Goal: Information Seeking & Learning: Learn about a topic

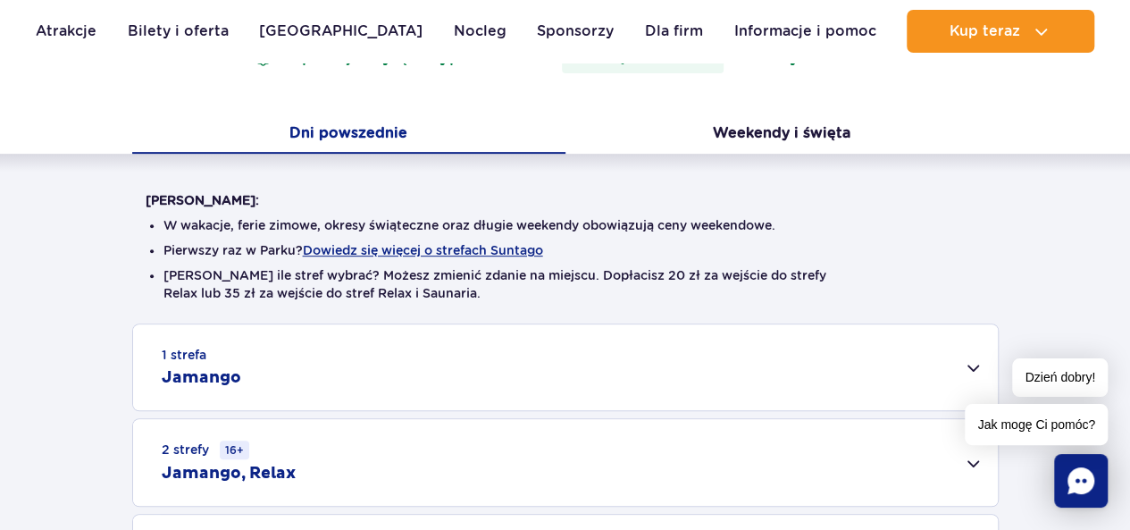
scroll to position [447, 0]
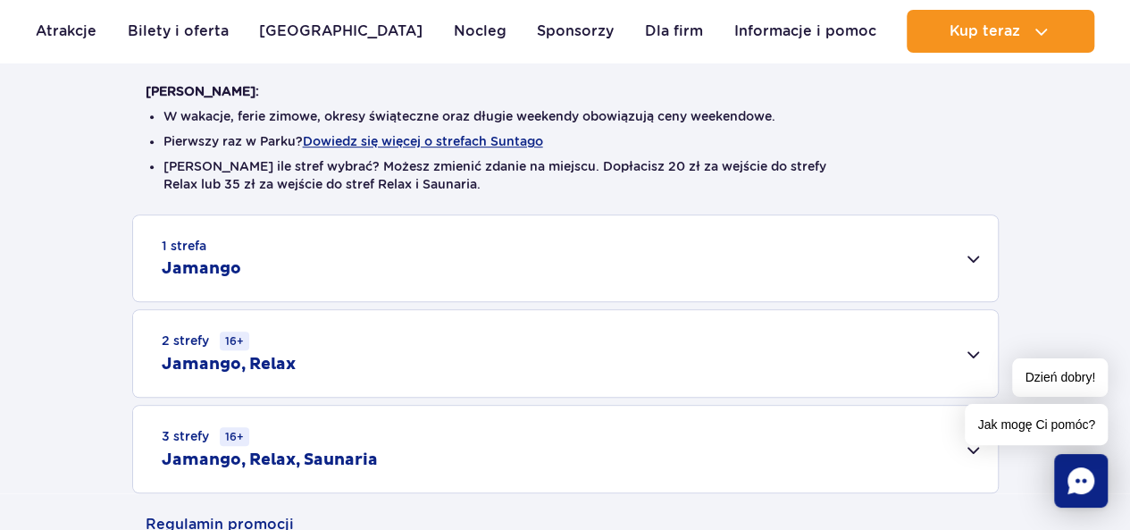
click at [970, 351] on div "2 strefy 16+ Jamango, Relax" at bounding box center [565, 353] width 865 height 87
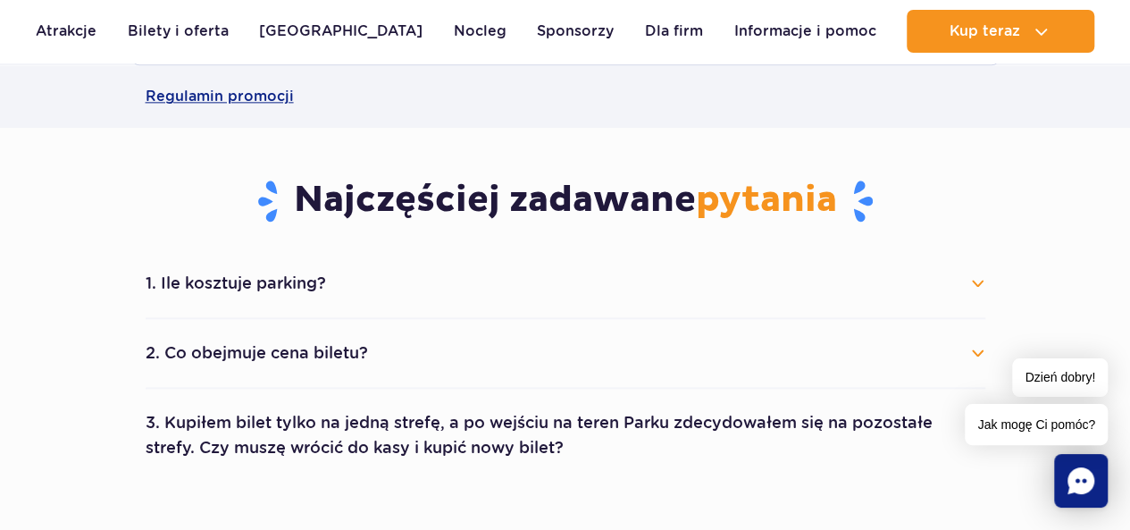
scroll to position [1161, 0]
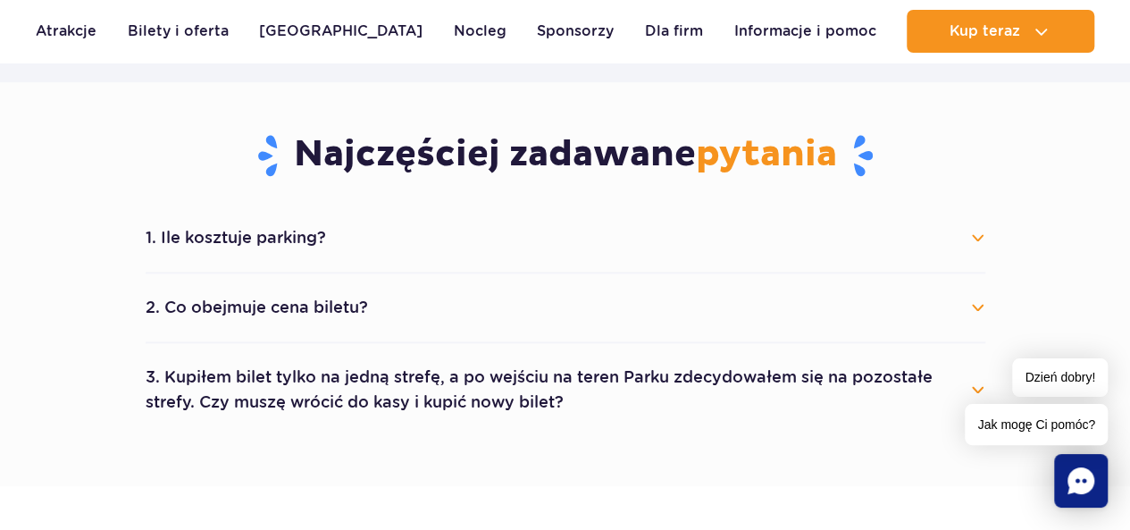
click at [980, 305] on button "2. Co obejmuje cena biletu?" at bounding box center [566, 307] width 840 height 39
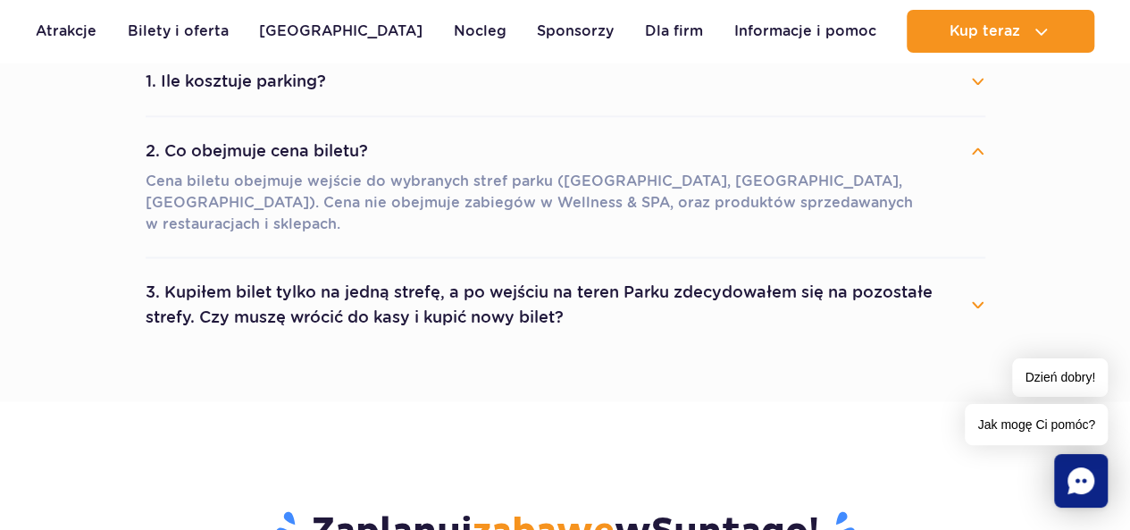
scroll to position [1340, 0]
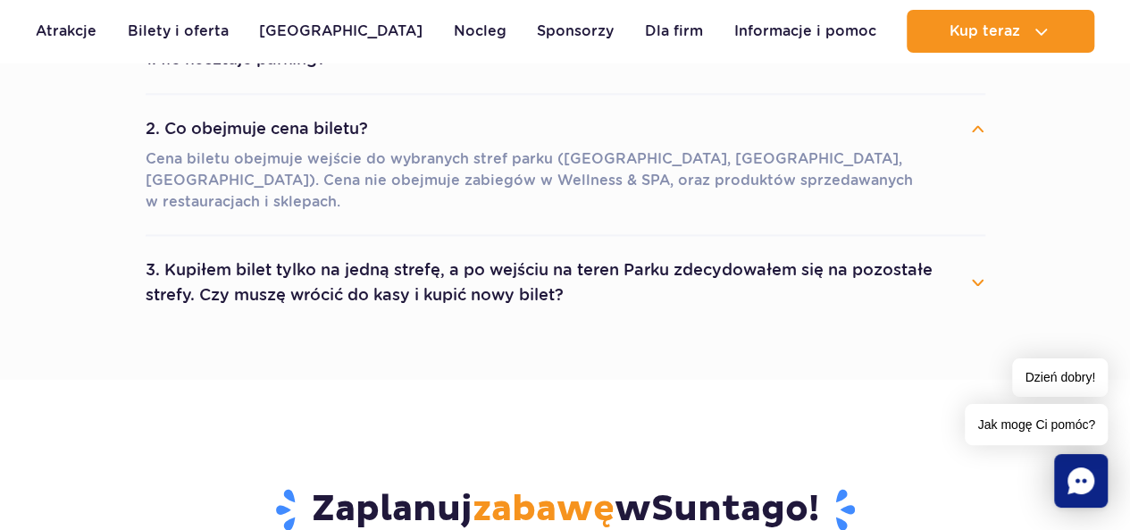
click at [977, 262] on button "3. Kupiłem bilet tylko na jedną strefę, a po wejściu na teren Parku zdecydowałe…" at bounding box center [566, 282] width 840 height 64
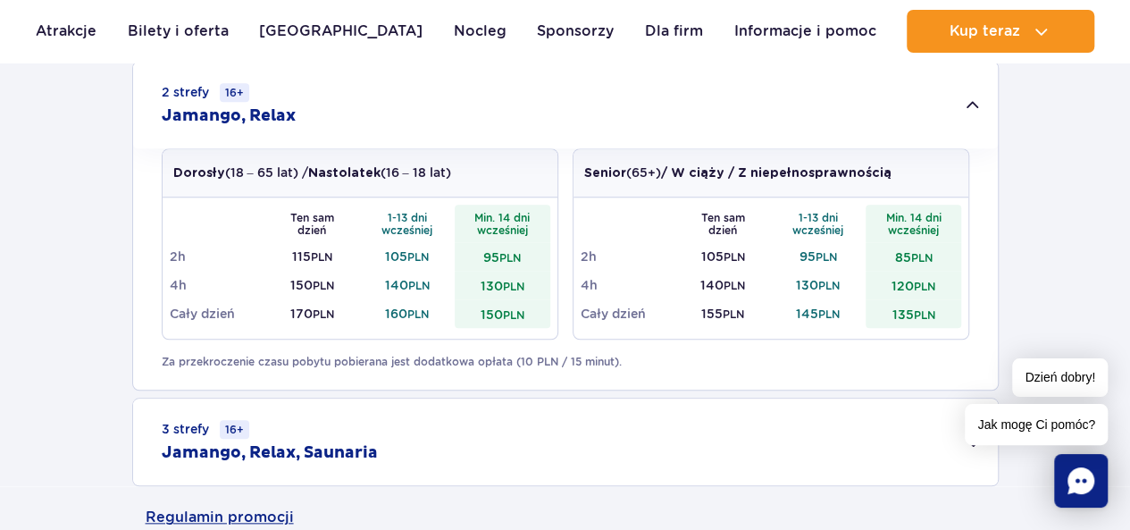
scroll to position [804, 0]
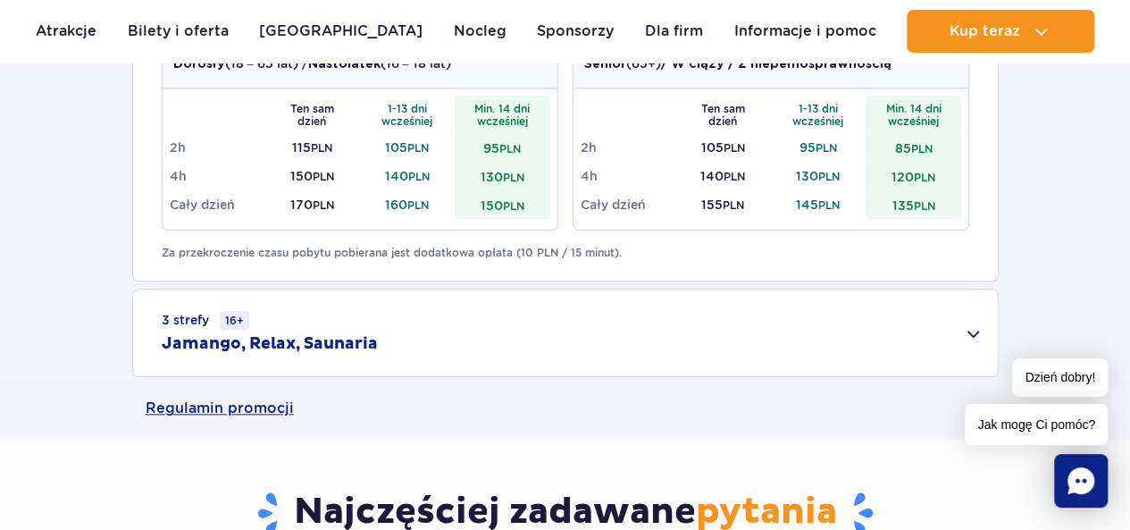
click at [979, 332] on div "3 strefy 16+ Jamango, Relax, Saunaria" at bounding box center [565, 332] width 865 height 87
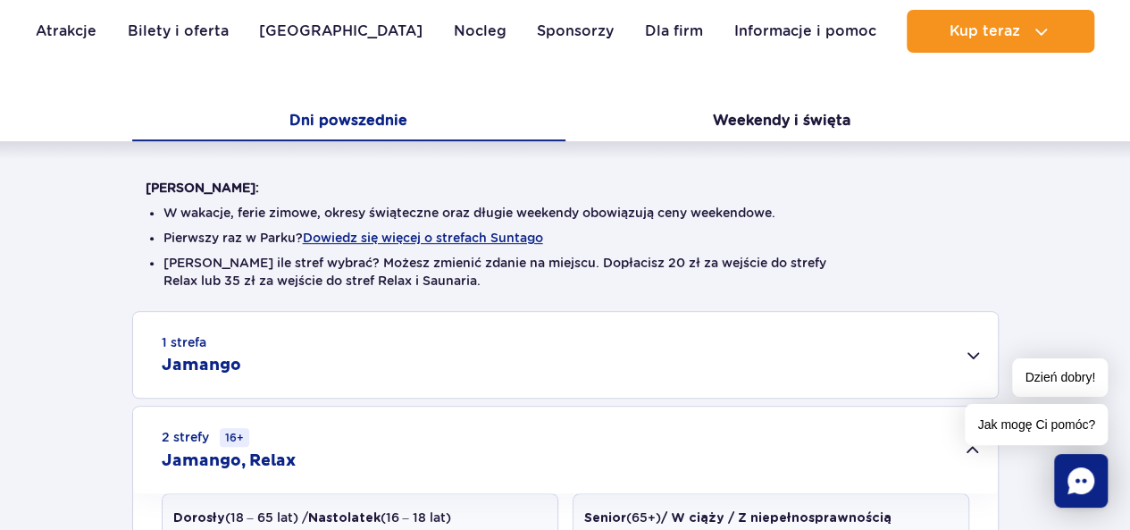
scroll to position [268, 0]
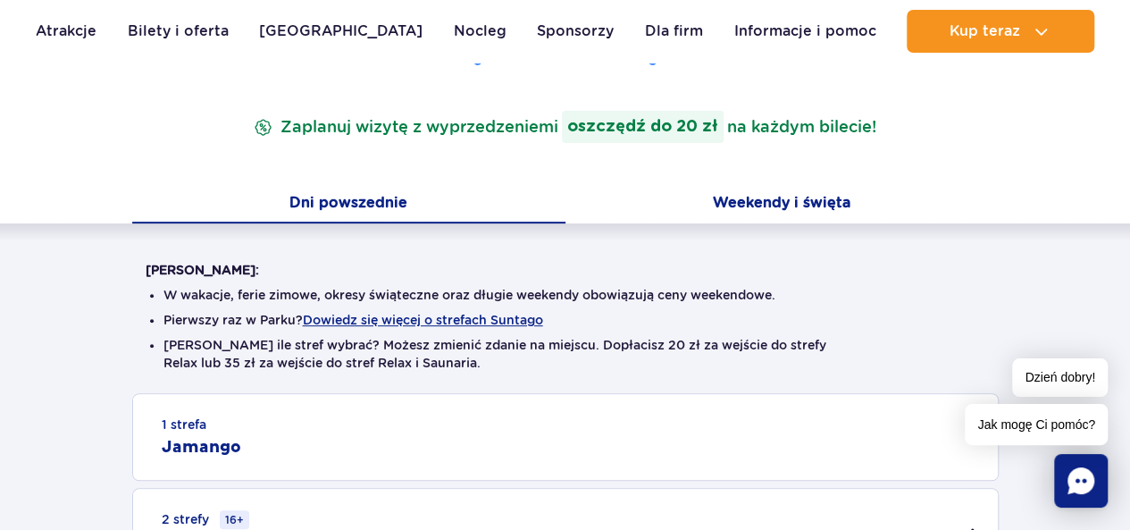
click at [764, 197] on button "Weekendy i święta" at bounding box center [781, 205] width 433 height 38
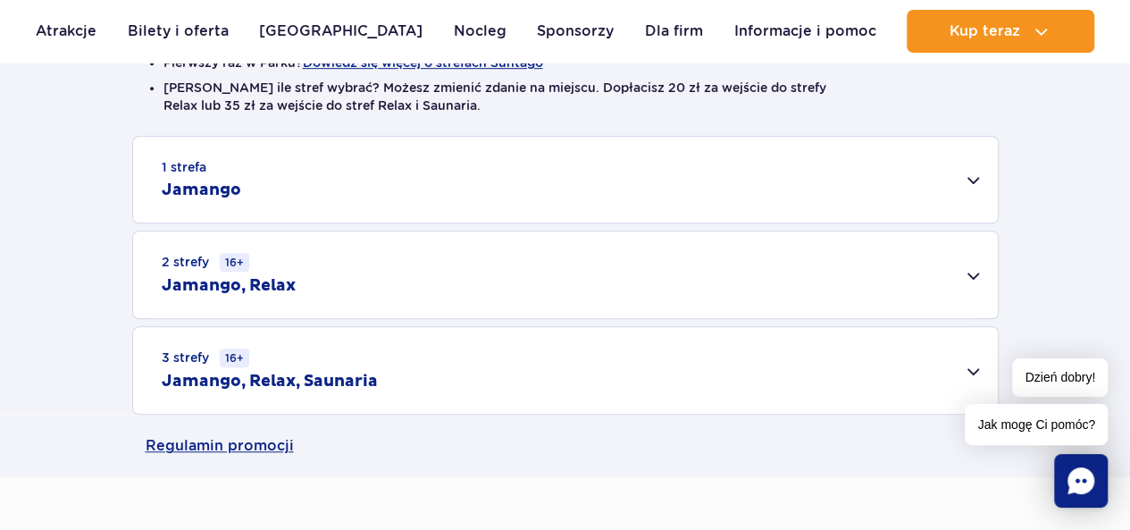
scroll to position [536, 0]
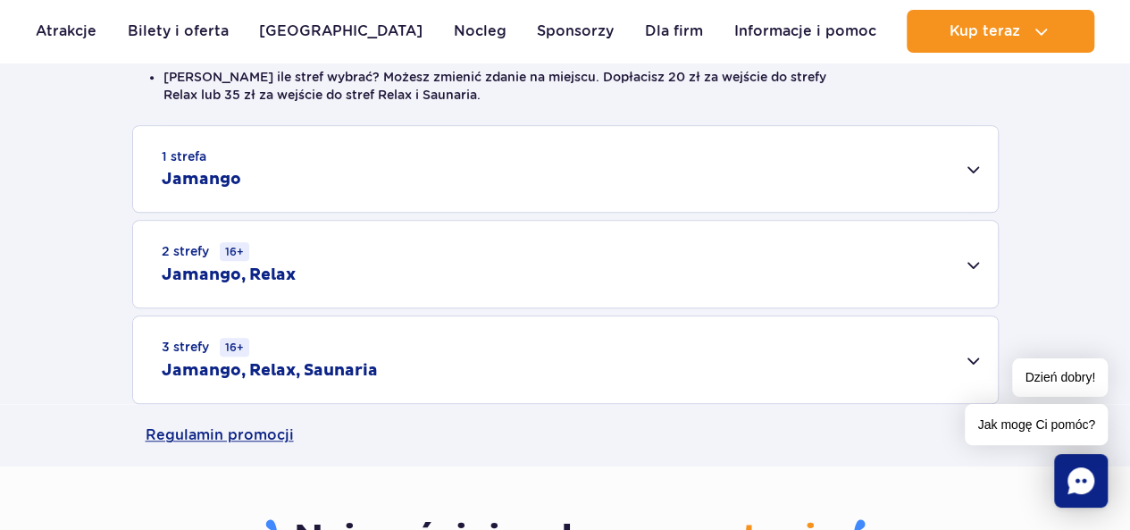
click at [980, 170] on div "1 strefa Jamango" at bounding box center [565, 169] width 865 height 86
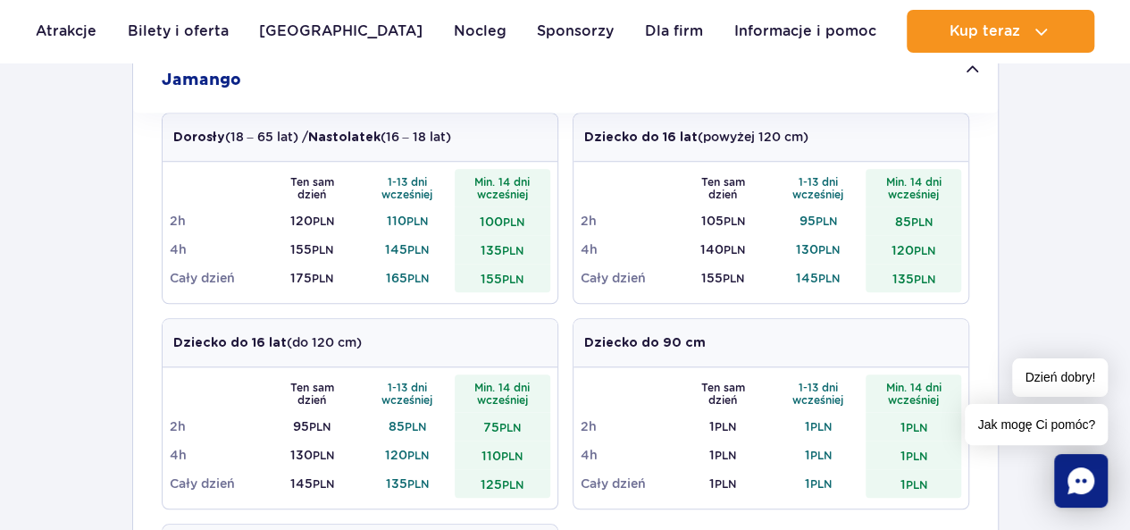
scroll to position [804, 0]
